Goal: Information Seeking & Learning: Find specific fact

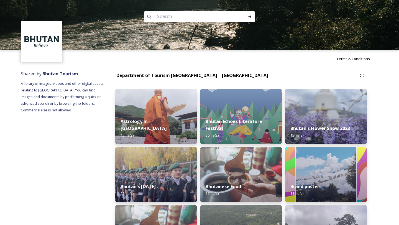
click at [192, 19] on input at bounding box center [192, 17] width 76 height 12
type input "traveller"
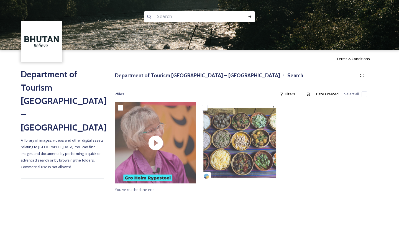
click at [195, 24] on img at bounding box center [199, 25] width 399 height 50
click at [194, 14] on input at bounding box center [192, 17] width 76 height 12
type input "travel"
